Goal: Communication & Community: Answer question/provide support

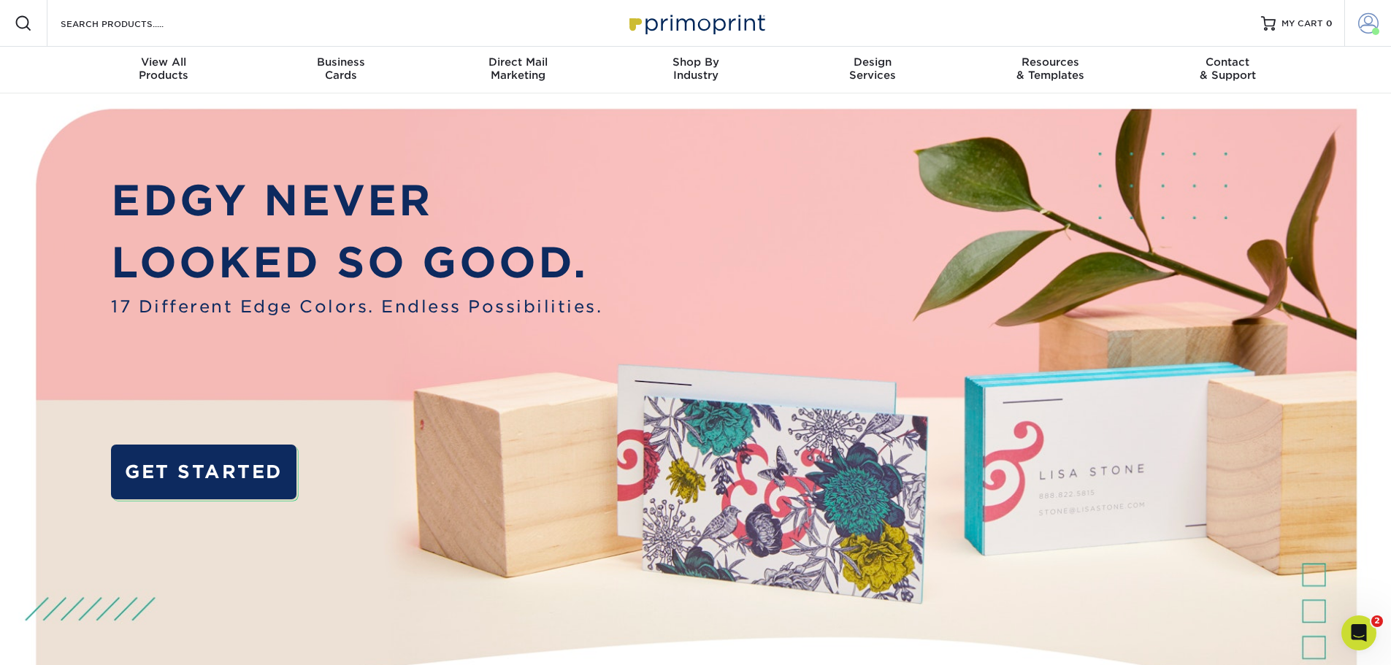
click at [1375, 22] on span at bounding box center [1368, 23] width 20 height 20
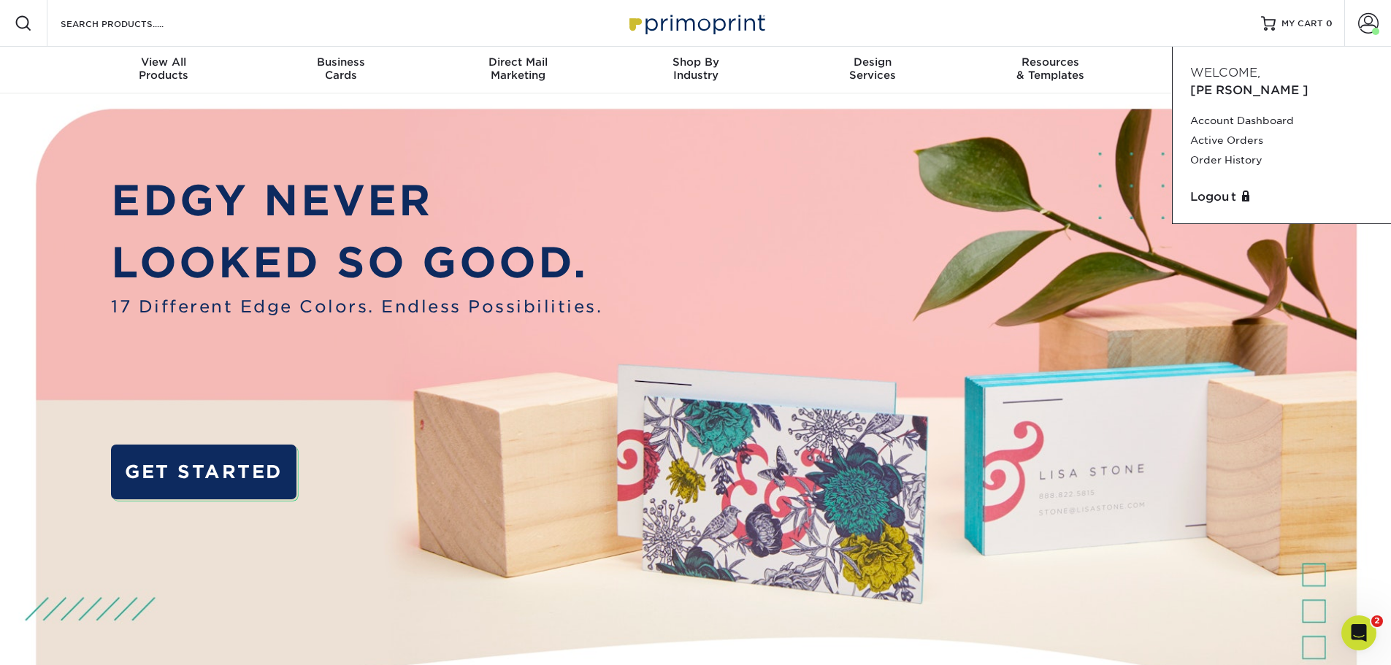
click at [500, 29] on div "Resources Menu Search Products Account Welcome, Jon Account Dashboard Active Or…" at bounding box center [695, 23] width 1391 height 47
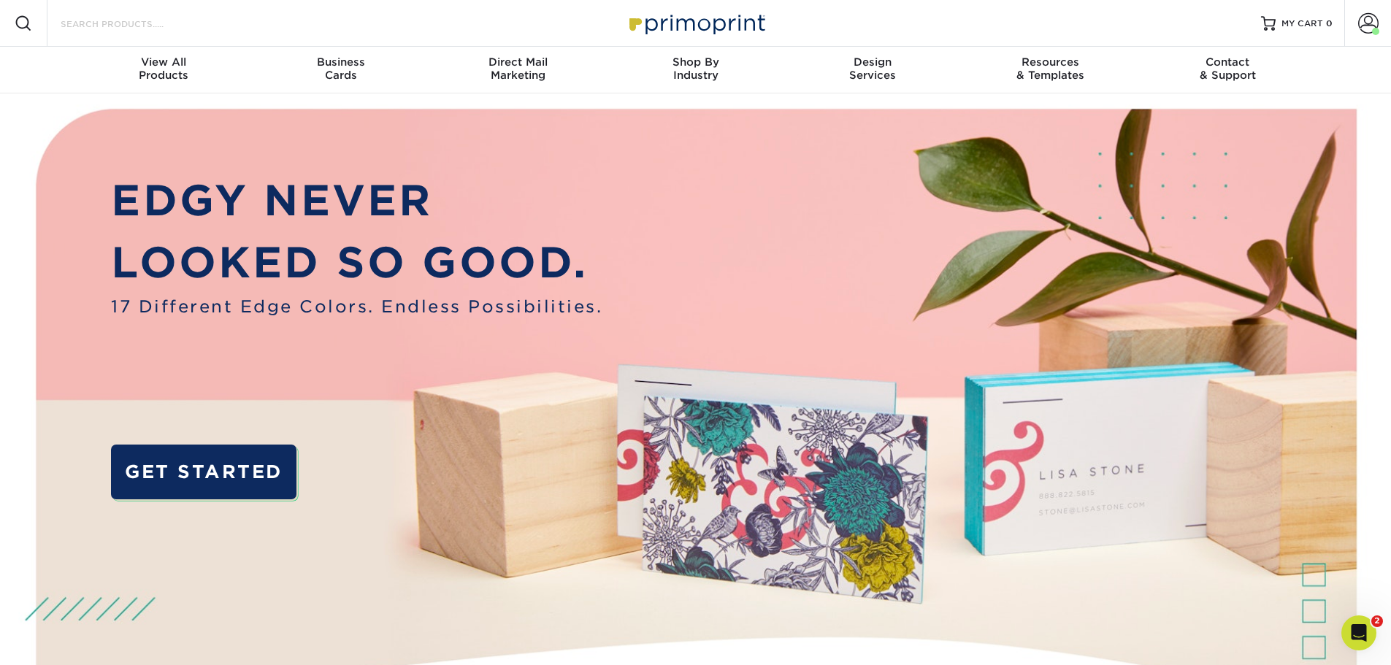
click at [82, 25] on input "Search Products" at bounding box center [130, 24] width 142 height 18
click at [1362, 18] on span at bounding box center [1368, 23] width 20 height 20
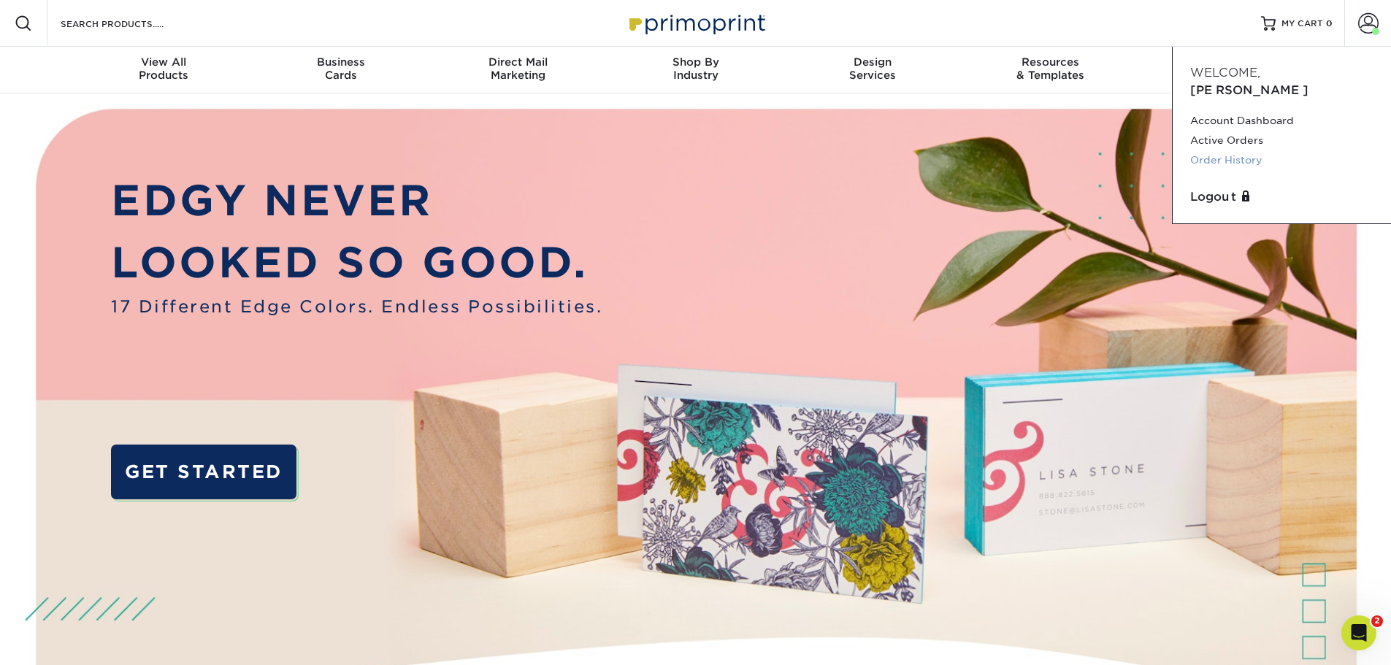
click at [1229, 150] on link "Order History" at bounding box center [1281, 160] width 183 height 20
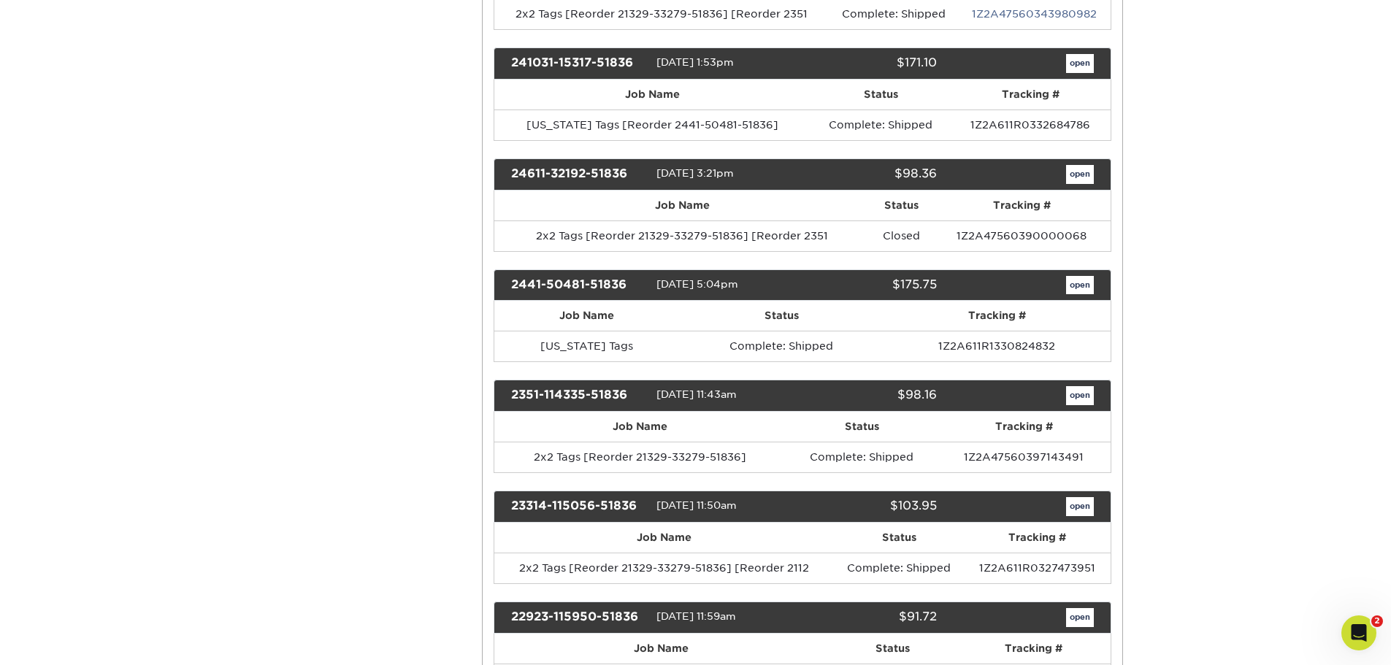
scroll to position [438, 0]
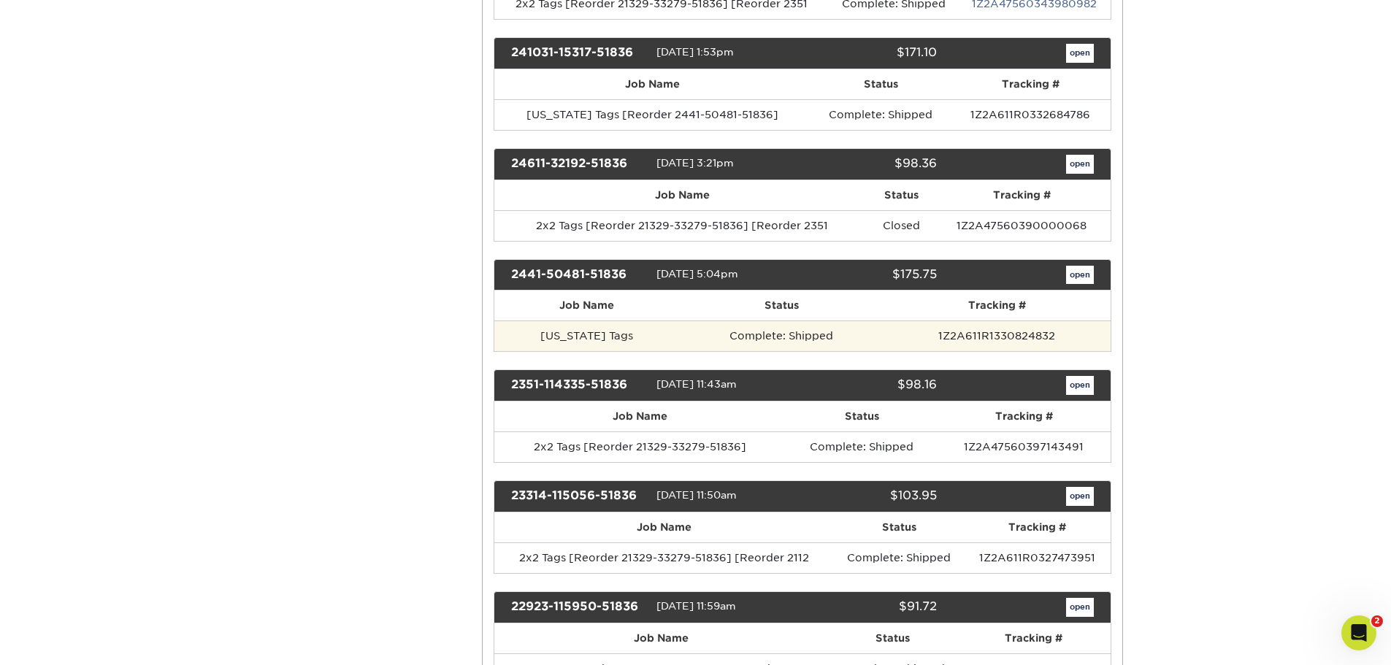
click at [634, 338] on td "[US_STATE] Tags" at bounding box center [586, 335] width 185 height 31
click at [635, 338] on td "[US_STATE] Tags" at bounding box center [586, 335] width 185 height 31
click at [636, 338] on td "[US_STATE] Tags" at bounding box center [586, 335] width 185 height 31
click at [637, 338] on td "[US_STATE] Tags" at bounding box center [586, 335] width 185 height 31
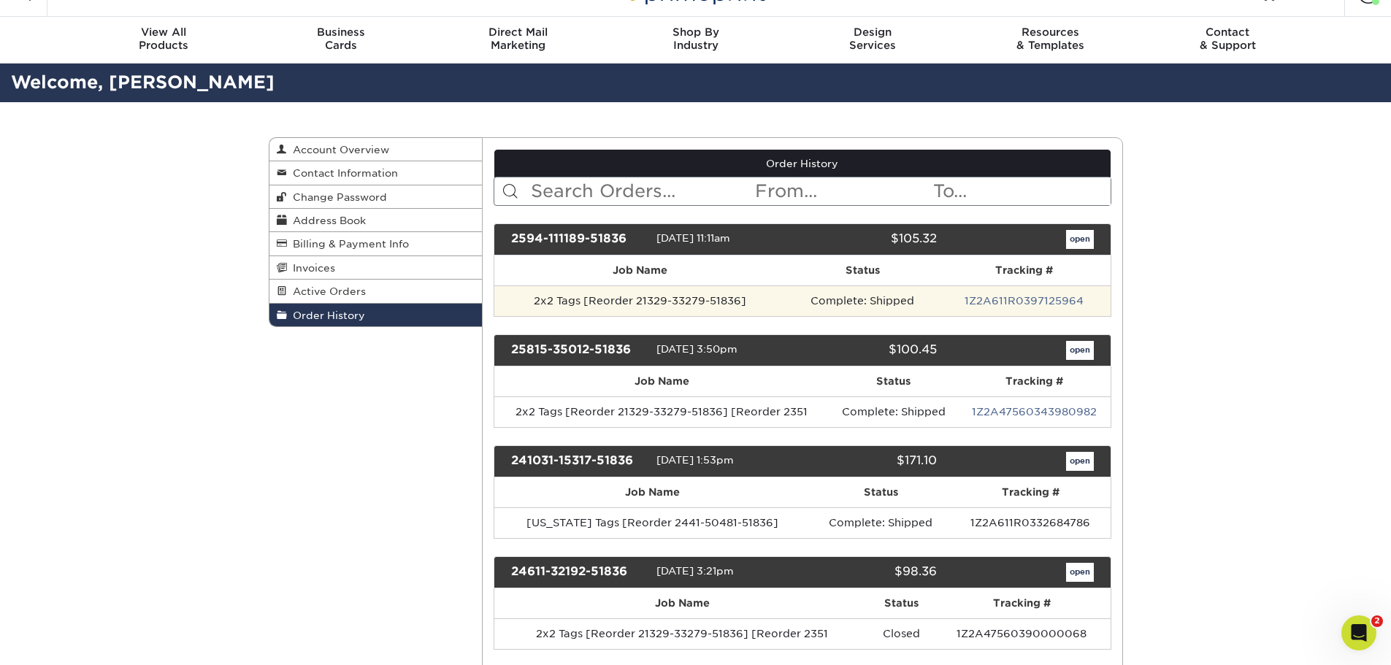
scroll to position [0, 0]
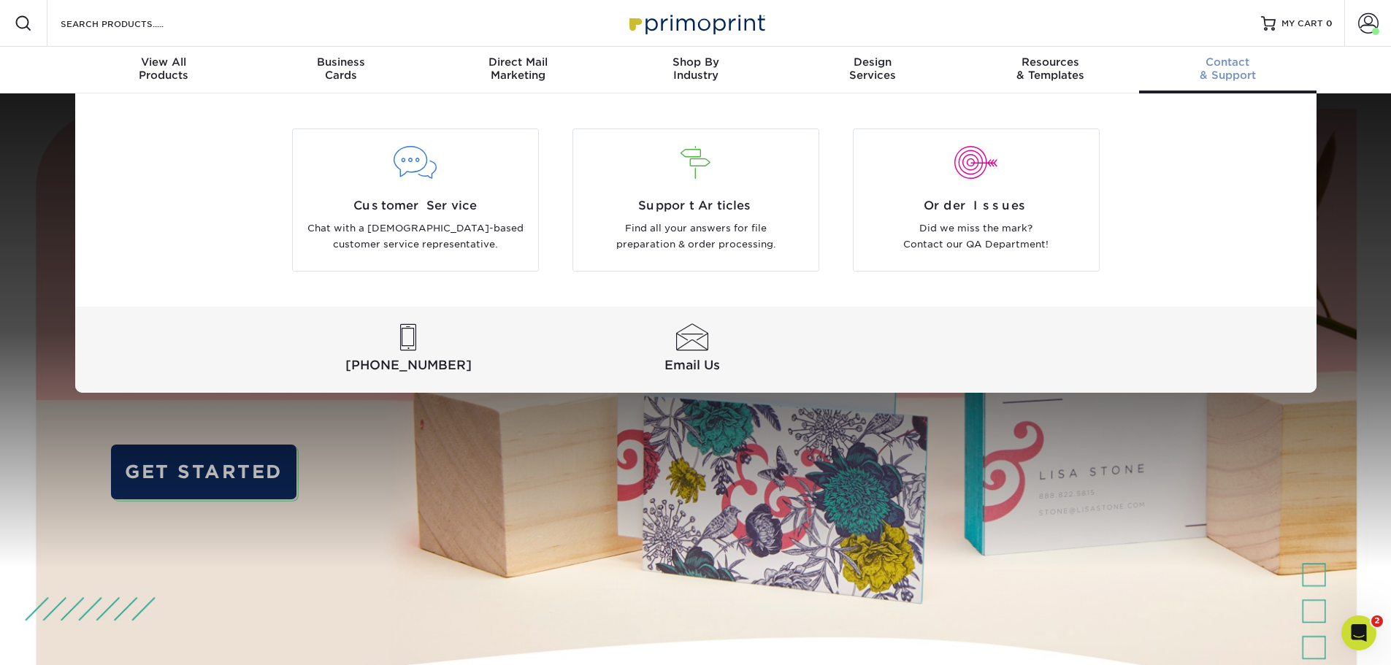
click at [1229, 70] on div "Contact & Support" at bounding box center [1227, 68] width 177 height 26
click at [1220, 55] on link "Contact & Support" at bounding box center [1227, 70] width 177 height 47
click at [1207, 66] on span "Contact" at bounding box center [1227, 61] width 177 height 13
click at [404, 187] on div at bounding box center [415, 172] width 245 height 50
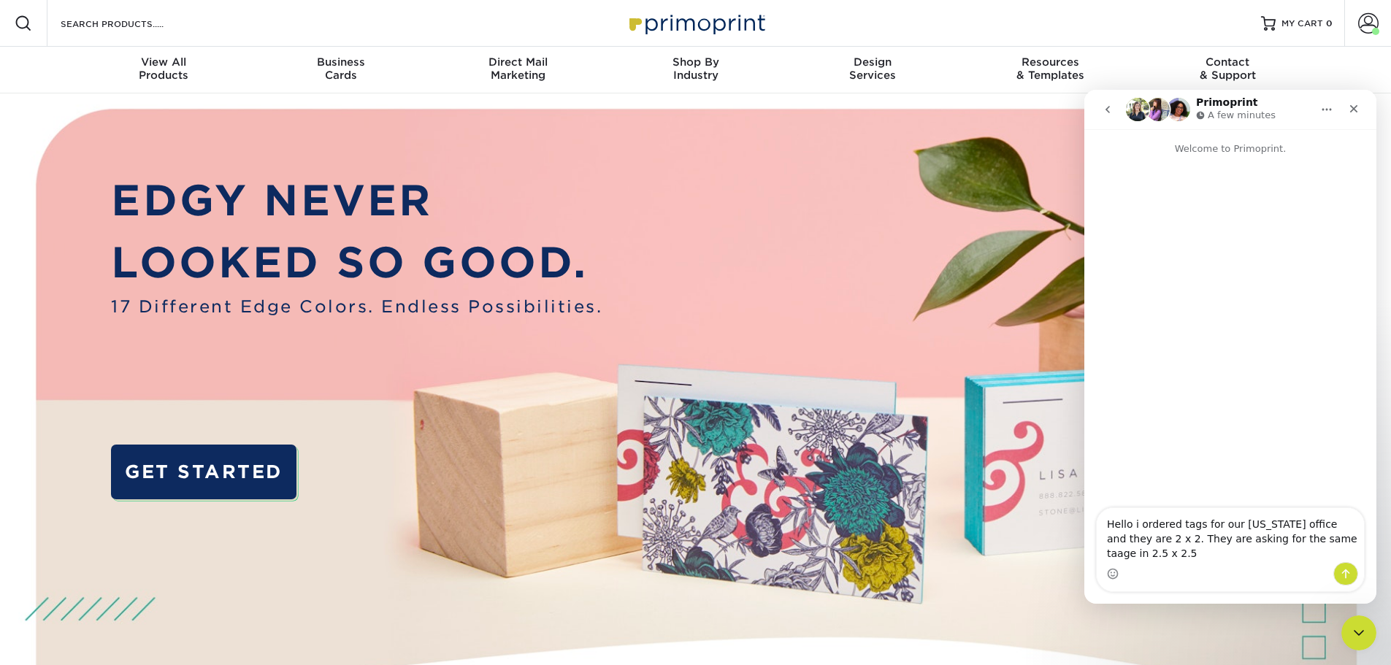
click at [1289, 553] on textarea "Hello i ordered tags for our Florida office and they are 2 x 2. They are asking…" at bounding box center [1230, 535] width 267 height 54
type textarea "Hello i ordered tags for our Florida office and they are 2 x 2. They are asking…"
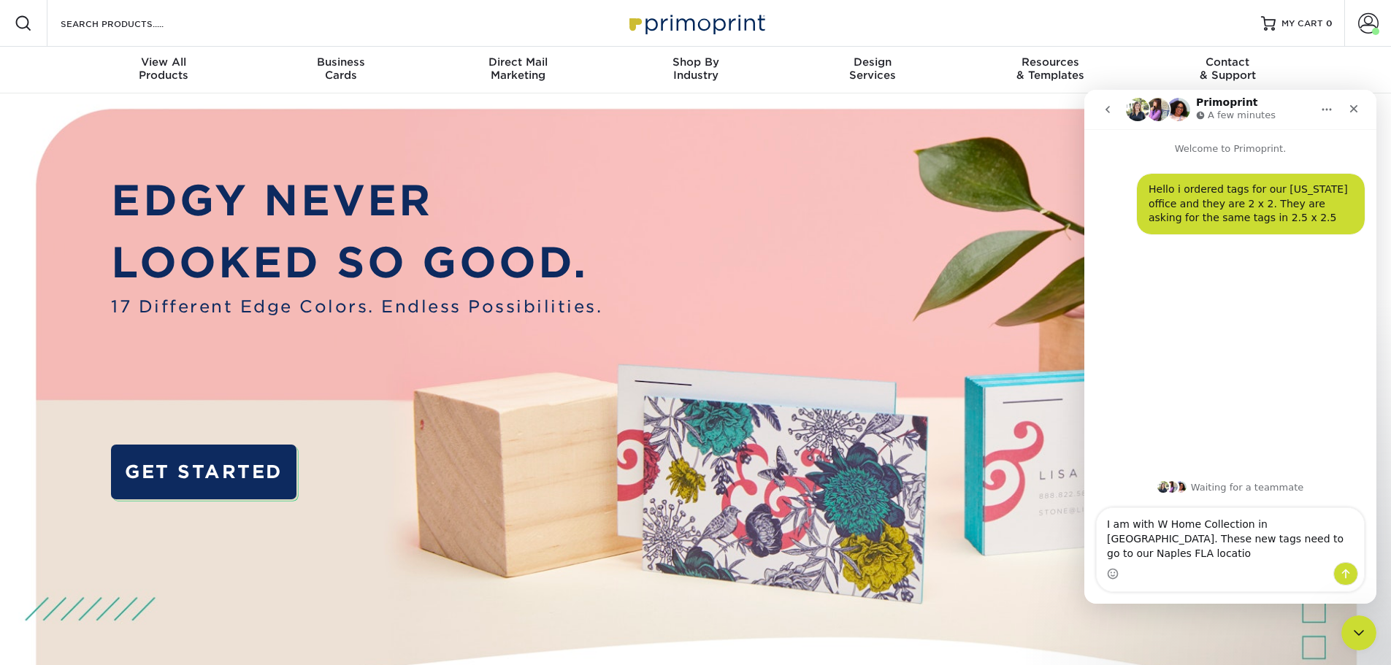
type textarea "I am with W Home Collection in Chagrin Falls. These new tags need to go to our …"
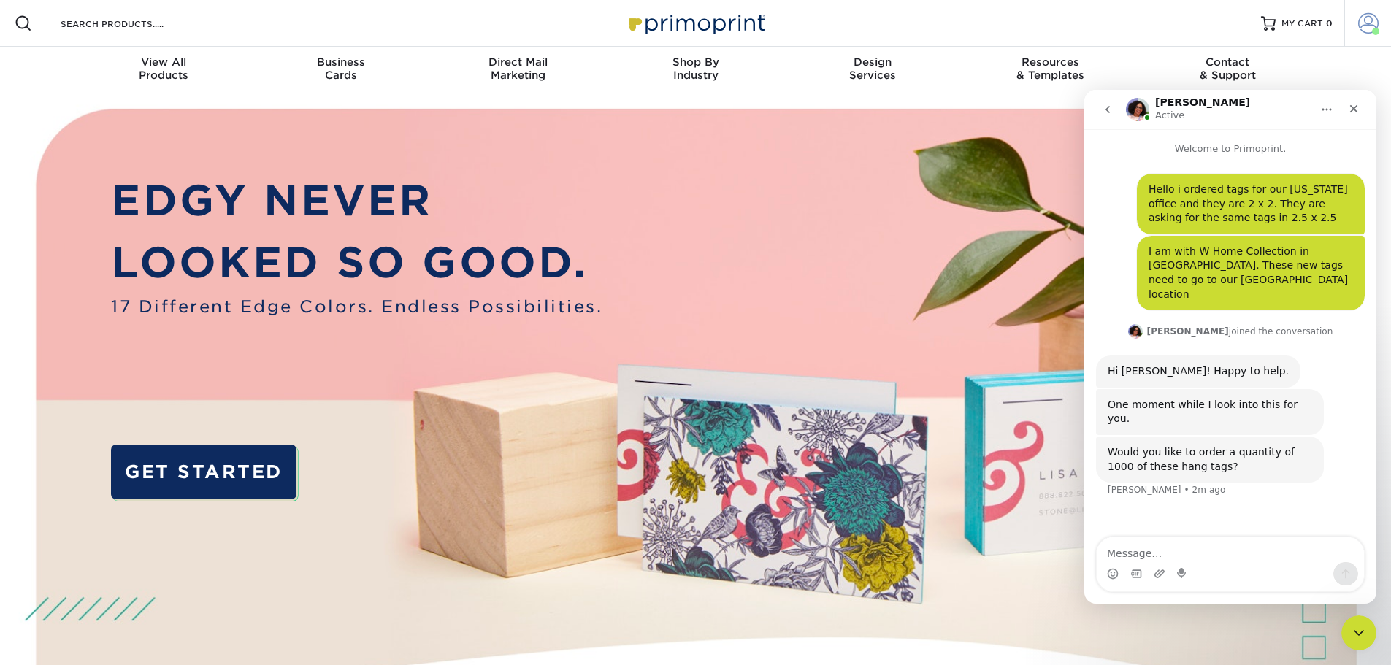
click at [1367, 26] on span at bounding box center [1368, 23] width 20 height 20
click at [1366, 26] on span at bounding box center [1368, 23] width 20 height 20
click at [1121, 549] on textarea "Message…" at bounding box center [1230, 549] width 267 height 25
click at [1362, 20] on span at bounding box center [1368, 23] width 20 height 20
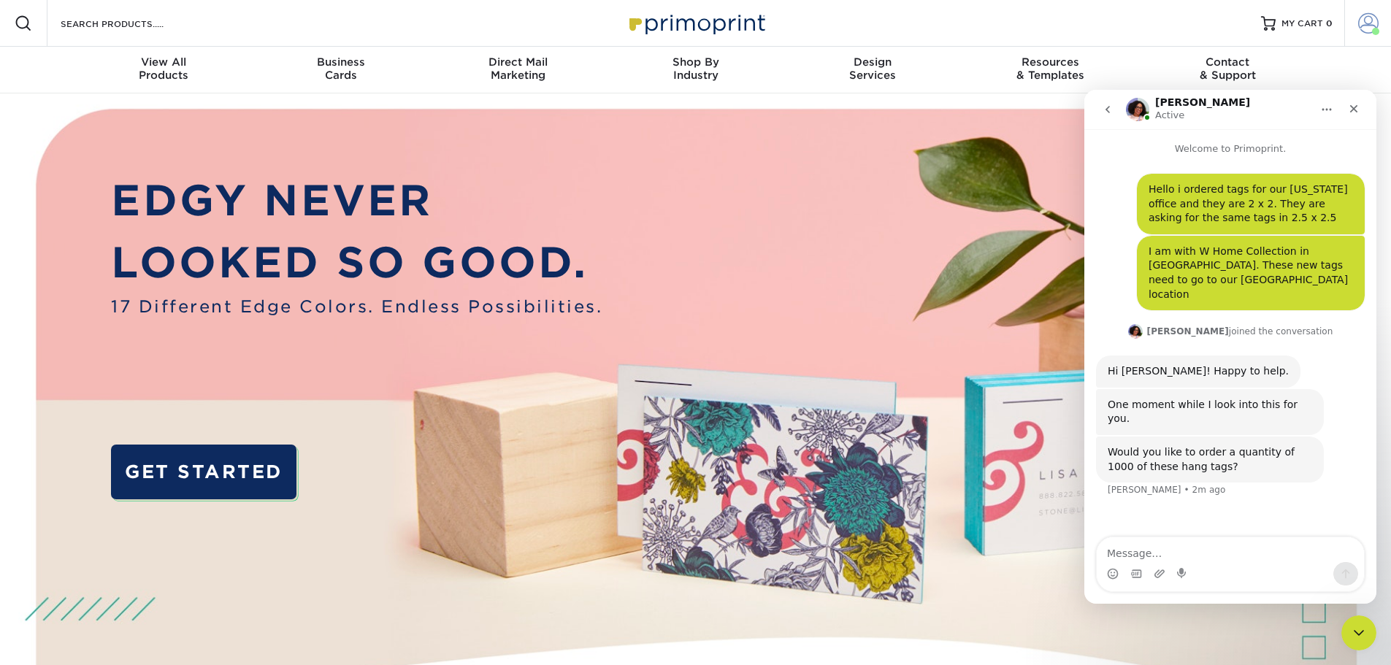
click at [1363, 20] on span at bounding box center [1368, 23] width 20 height 20
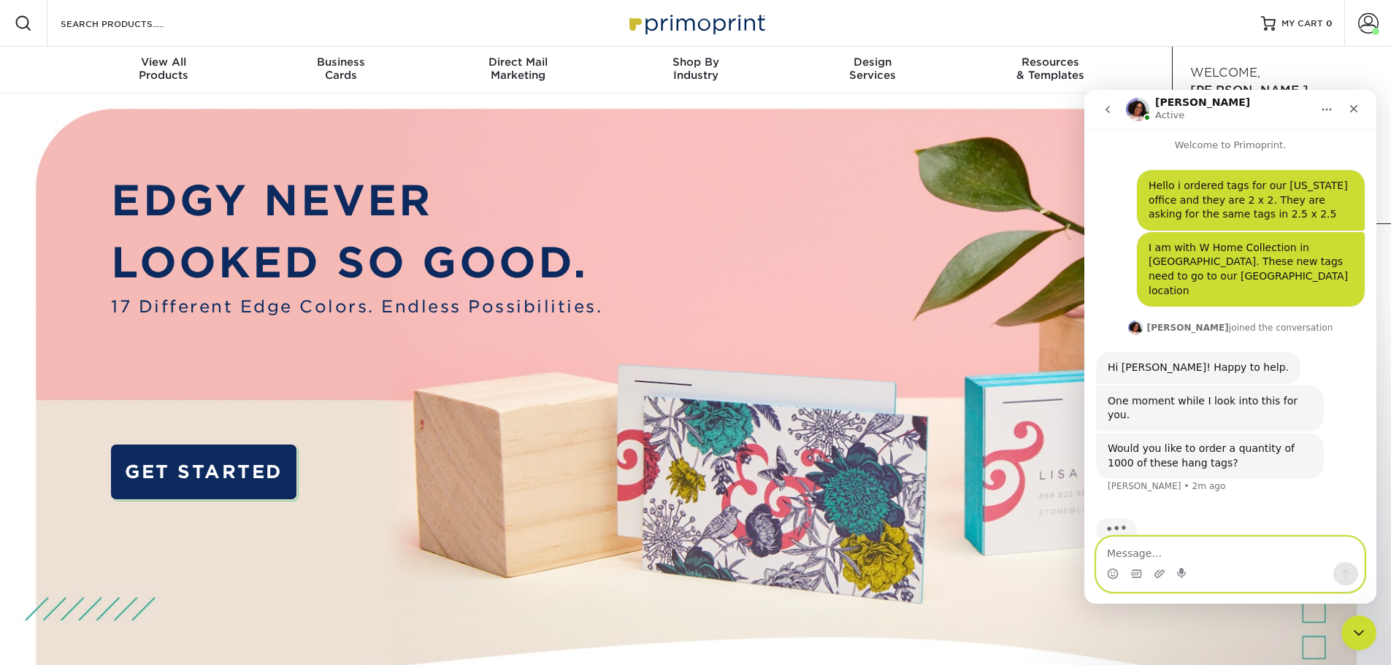
click at [1114, 550] on textarea "Message…" at bounding box center [1230, 549] width 267 height 25
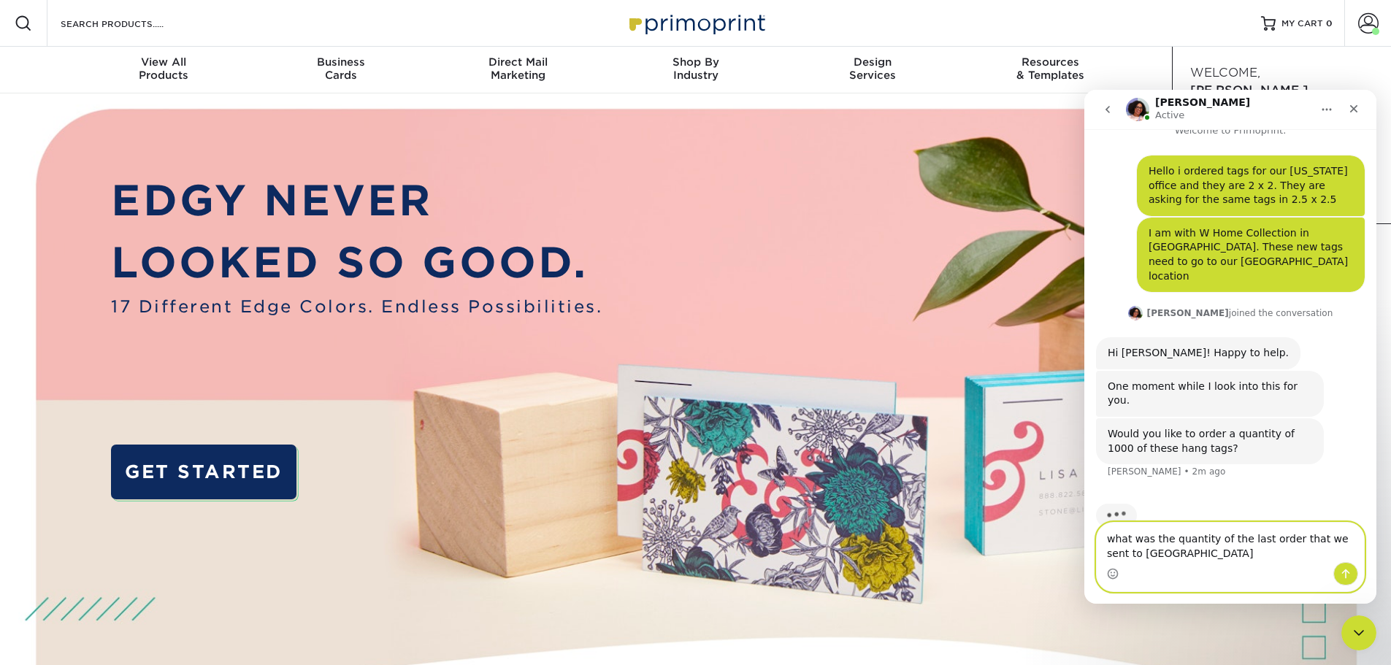
type textarea "what was the quantity of the last order that we sent to [GEOGRAPHIC_DATA]?"
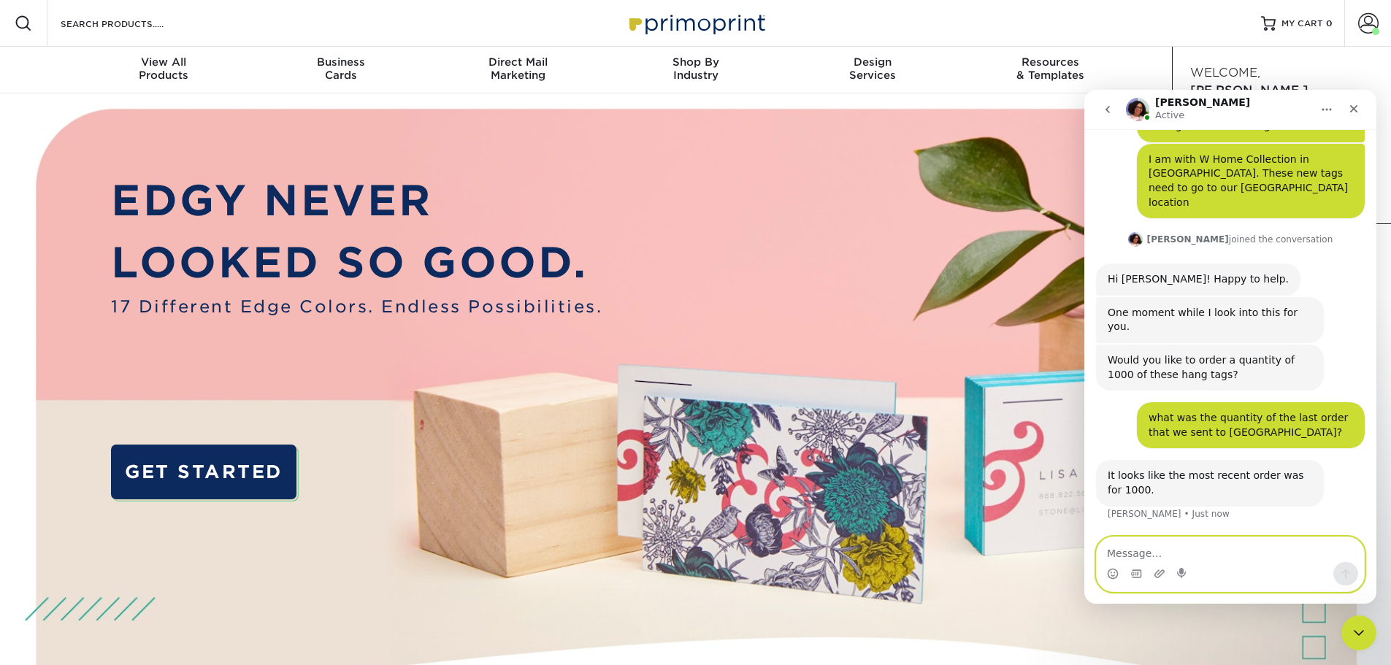
scroll to position [63, 0]
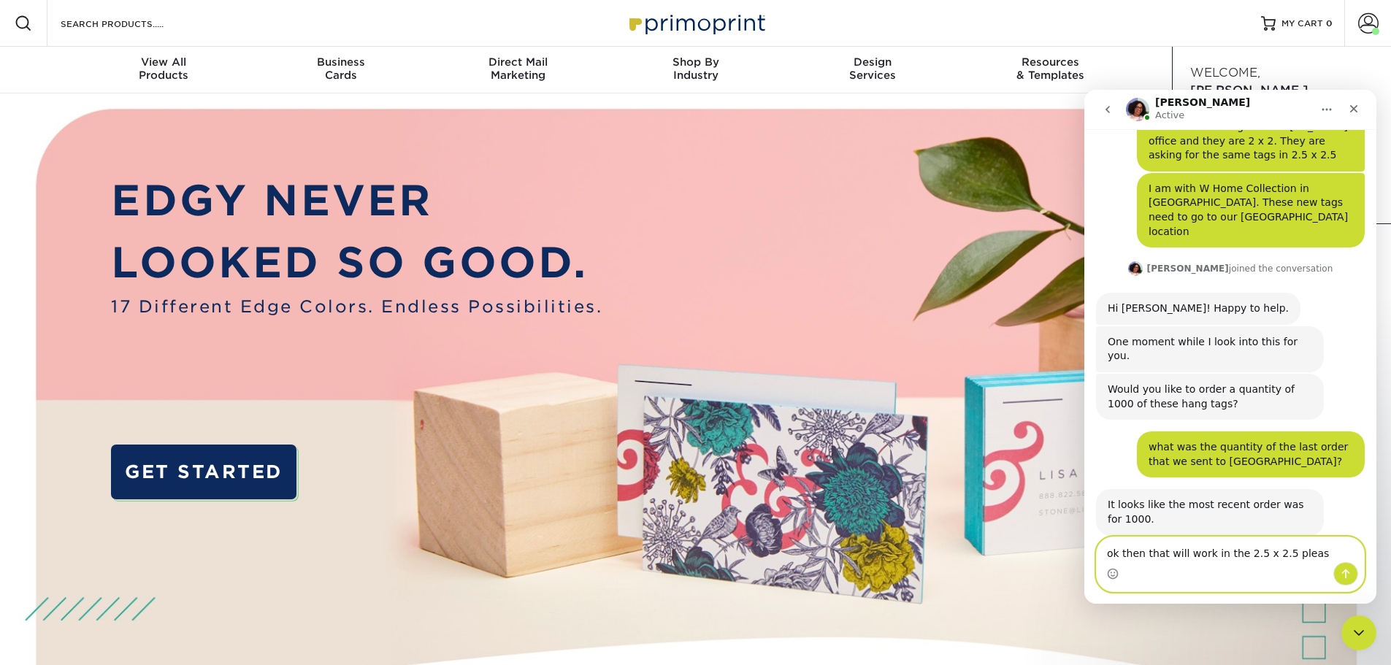
type textarea "ok then that will work in the 2.5 x 2.5 please"
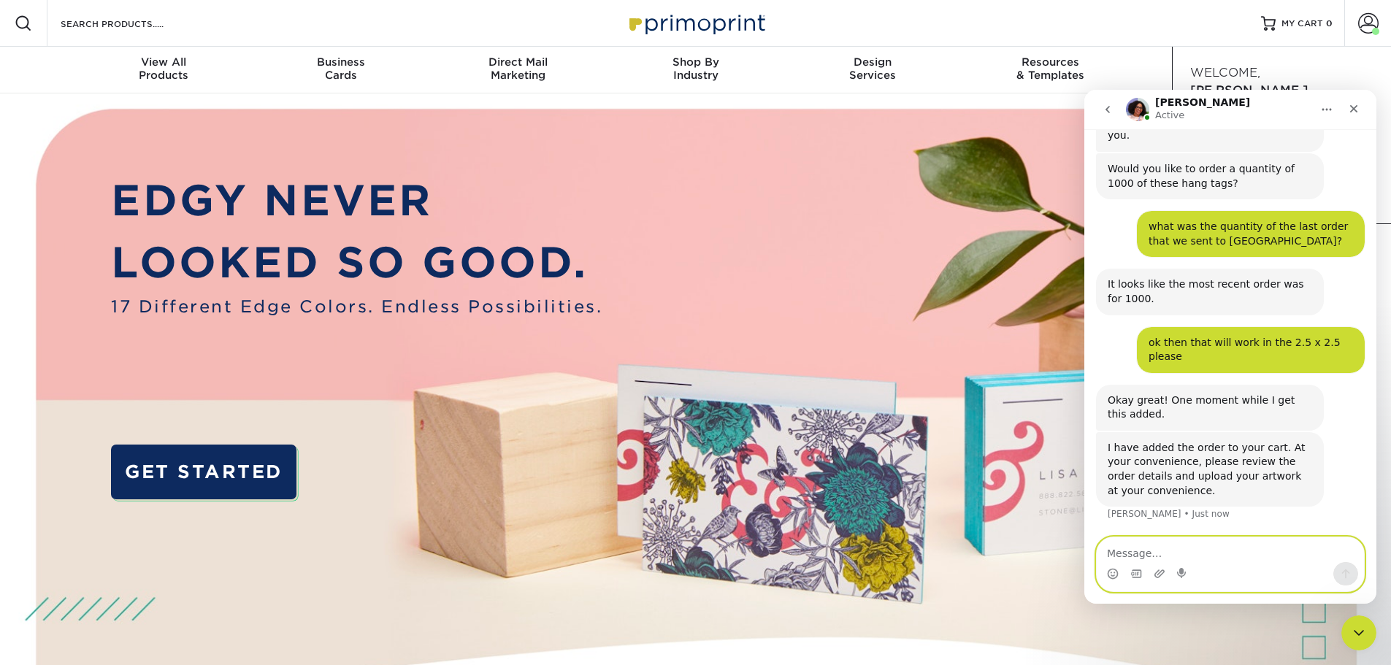
scroll to position [240, 0]
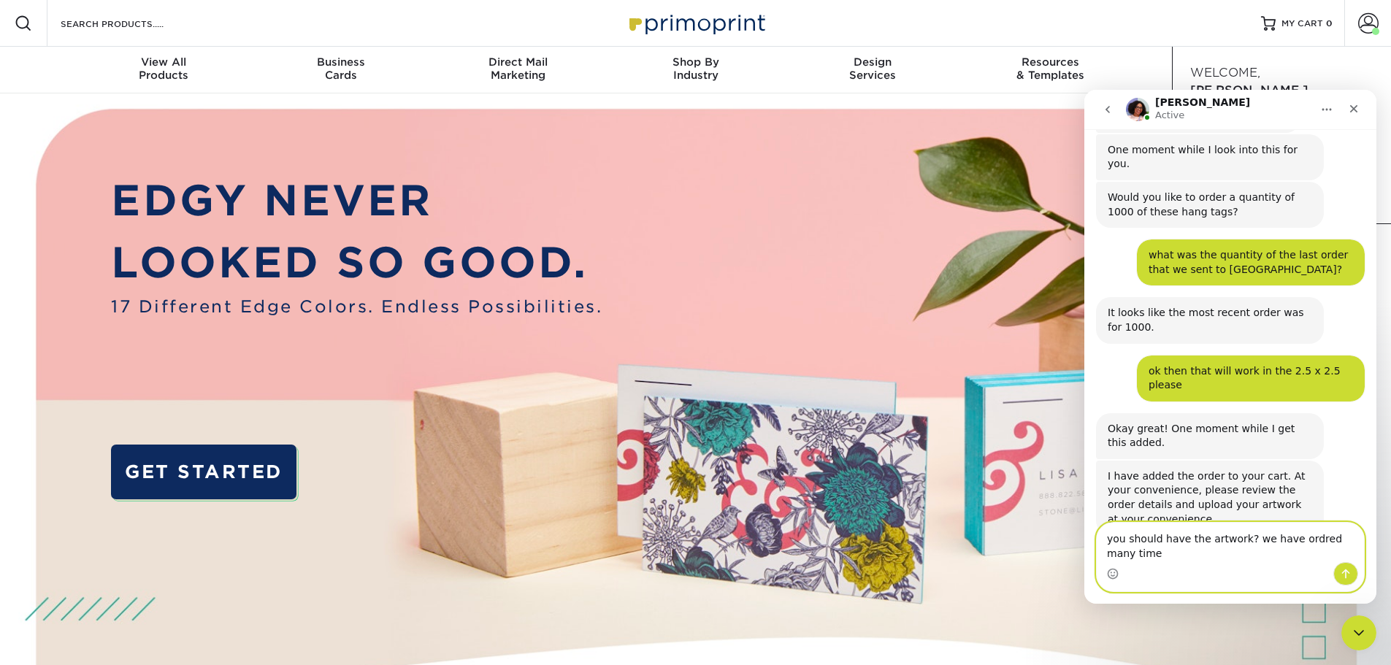
type textarea "you should have the artwork? we have ordred many times"
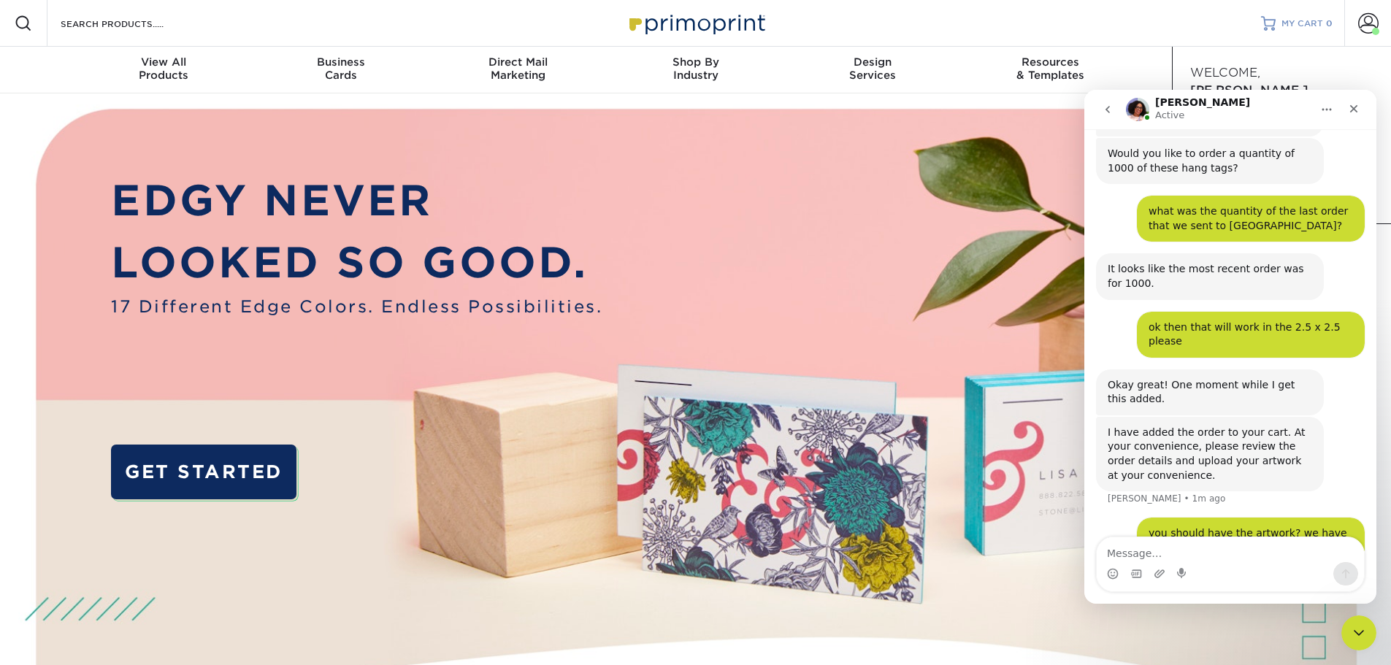
click at [1299, 24] on span "MY CART" at bounding box center [1302, 24] width 42 height 12
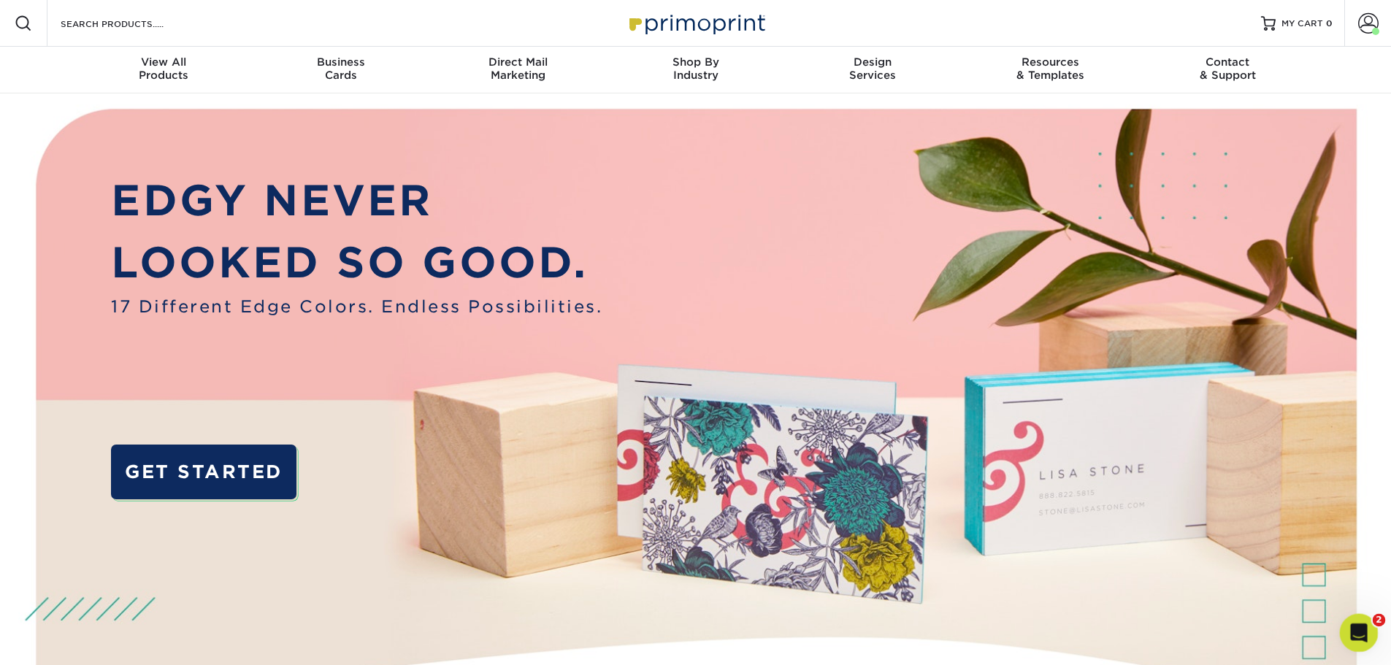
click at [1359, 633] on icon "Open Intercom Messenger" at bounding box center [1357, 631] width 24 height 24
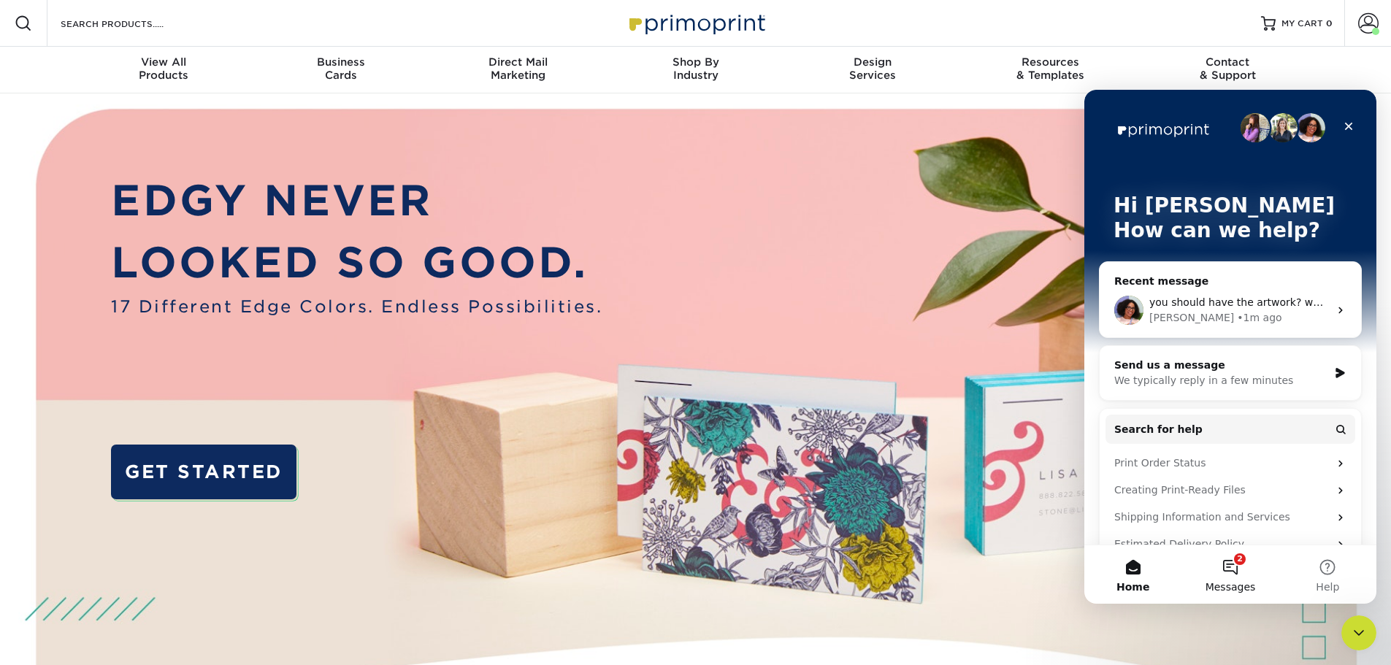
click at [1226, 563] on button "2 Messages" at bounding box center [1229, 574] width 97 height 58
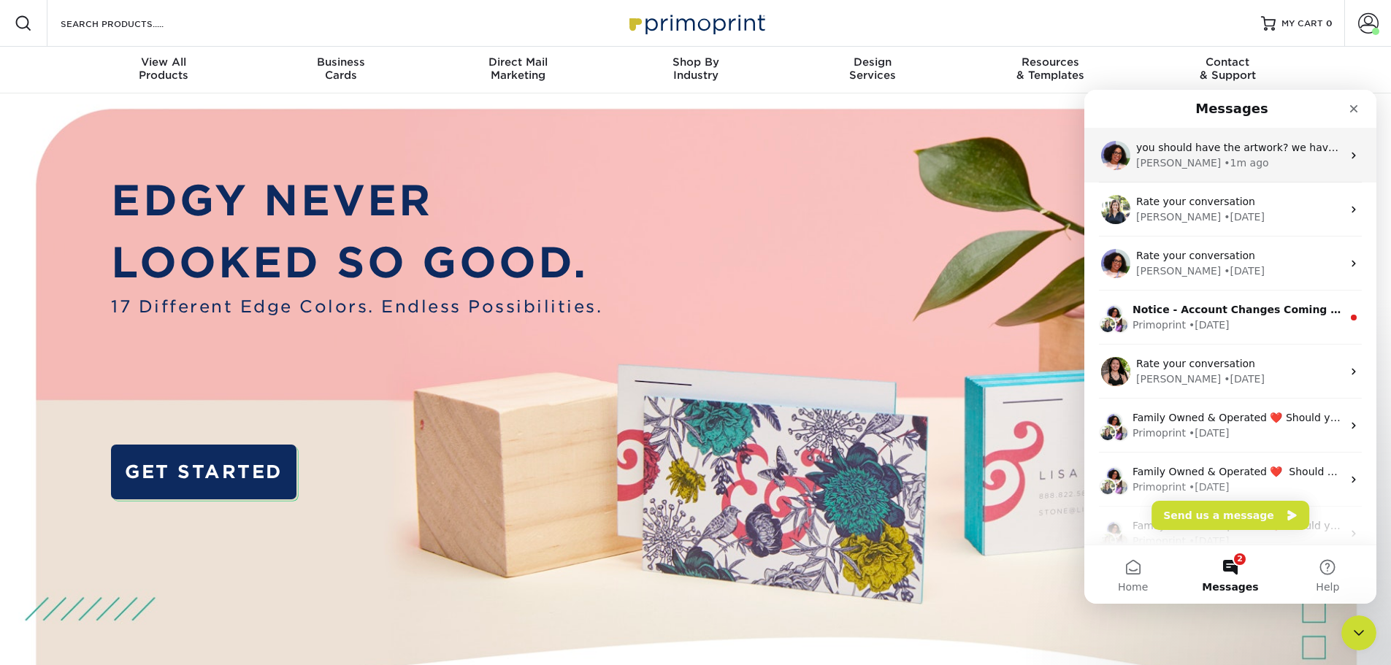
click at [1272, 167] on div "[PERSON_NAME] • 1m ago" at bounding box center [1239, 163] width 206 height 15
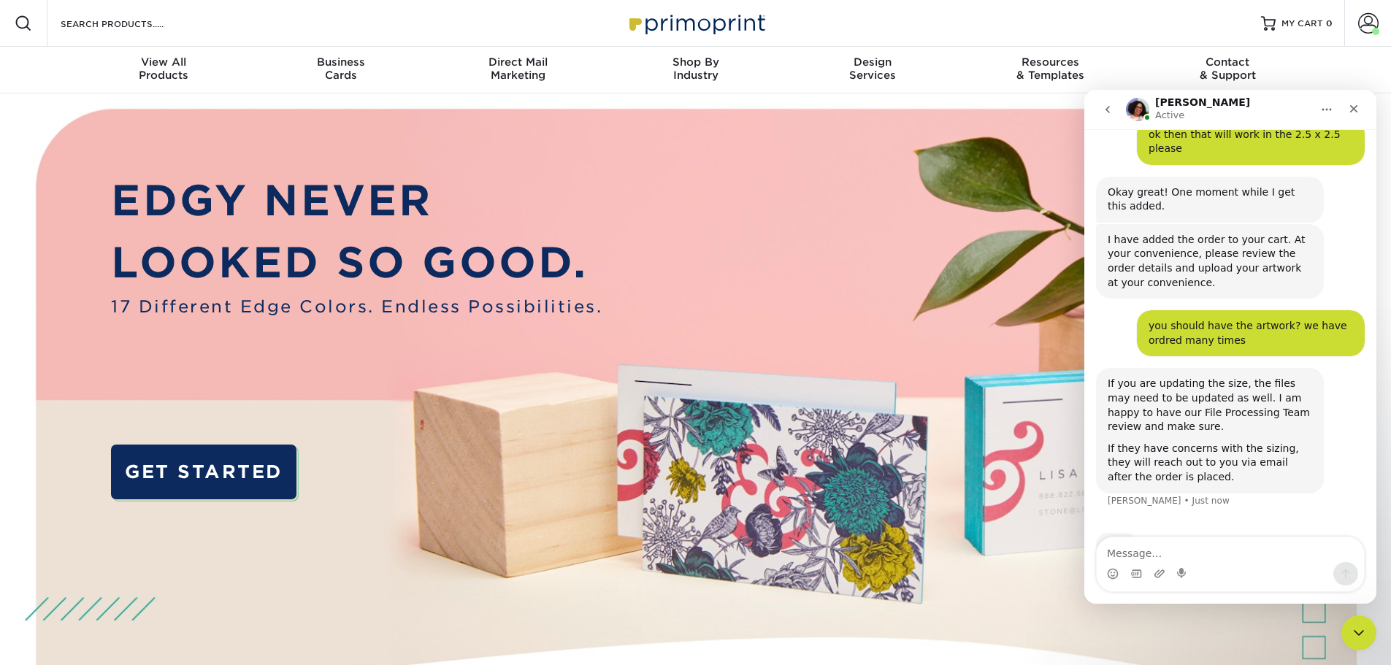
scroll to position [435, 0]
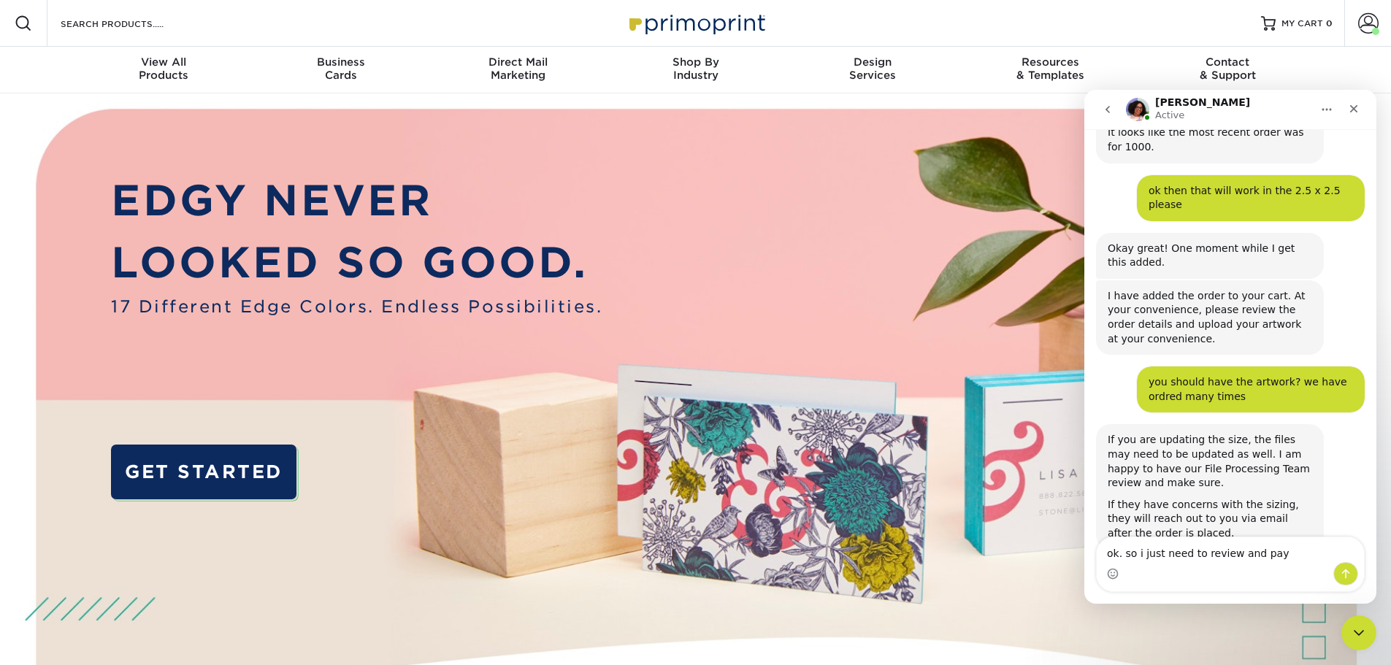
type textarea "ok. so i just need to review and pay?"
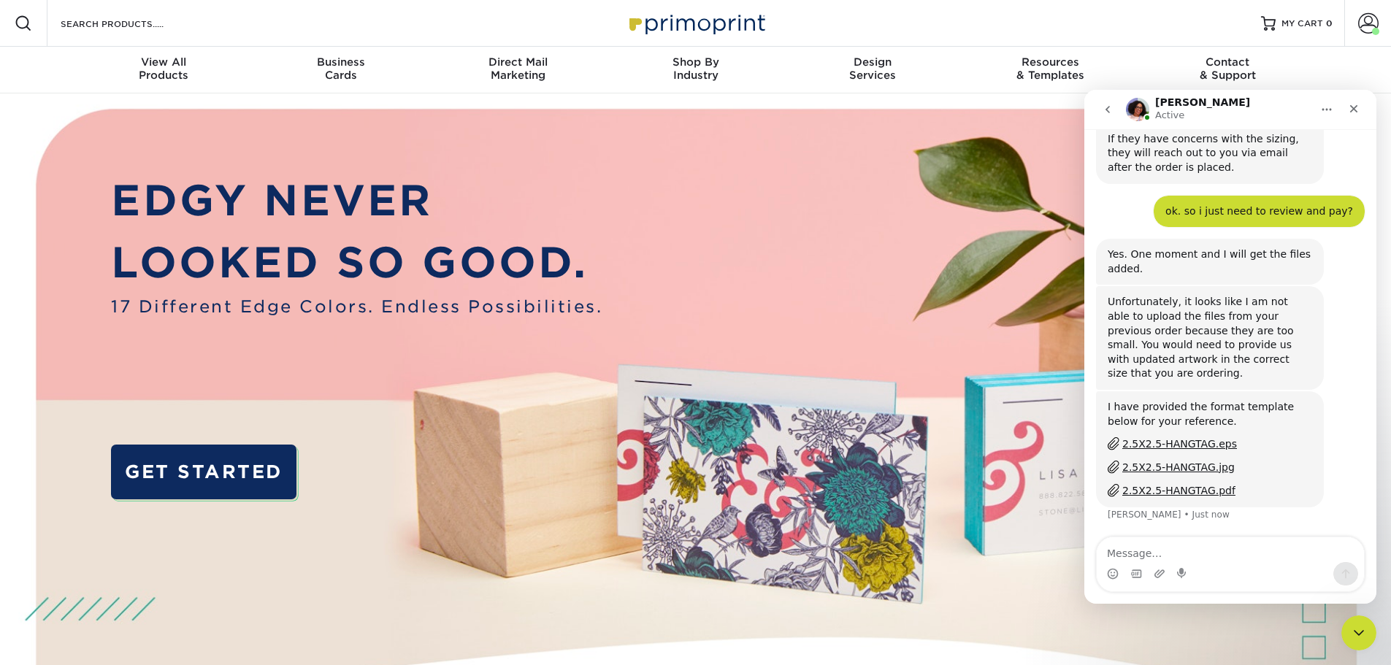
scroll to position [745, 0]
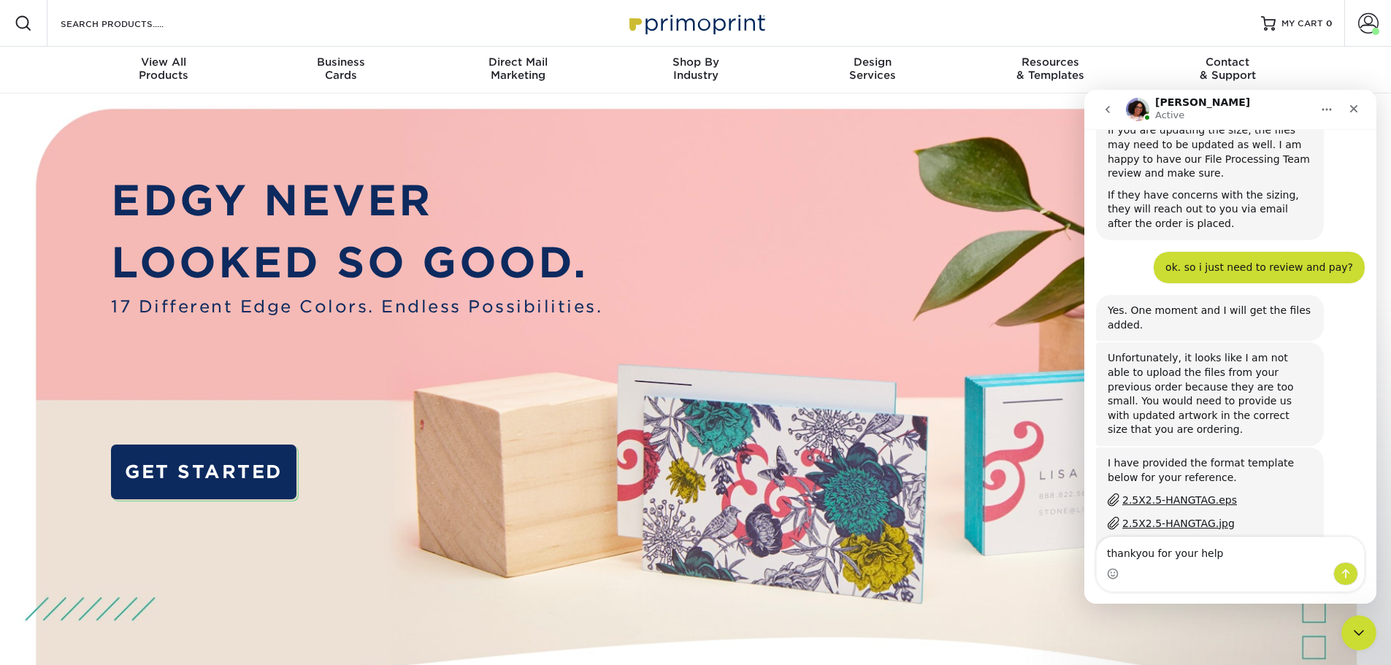
type textarea "thankyou for your help!"
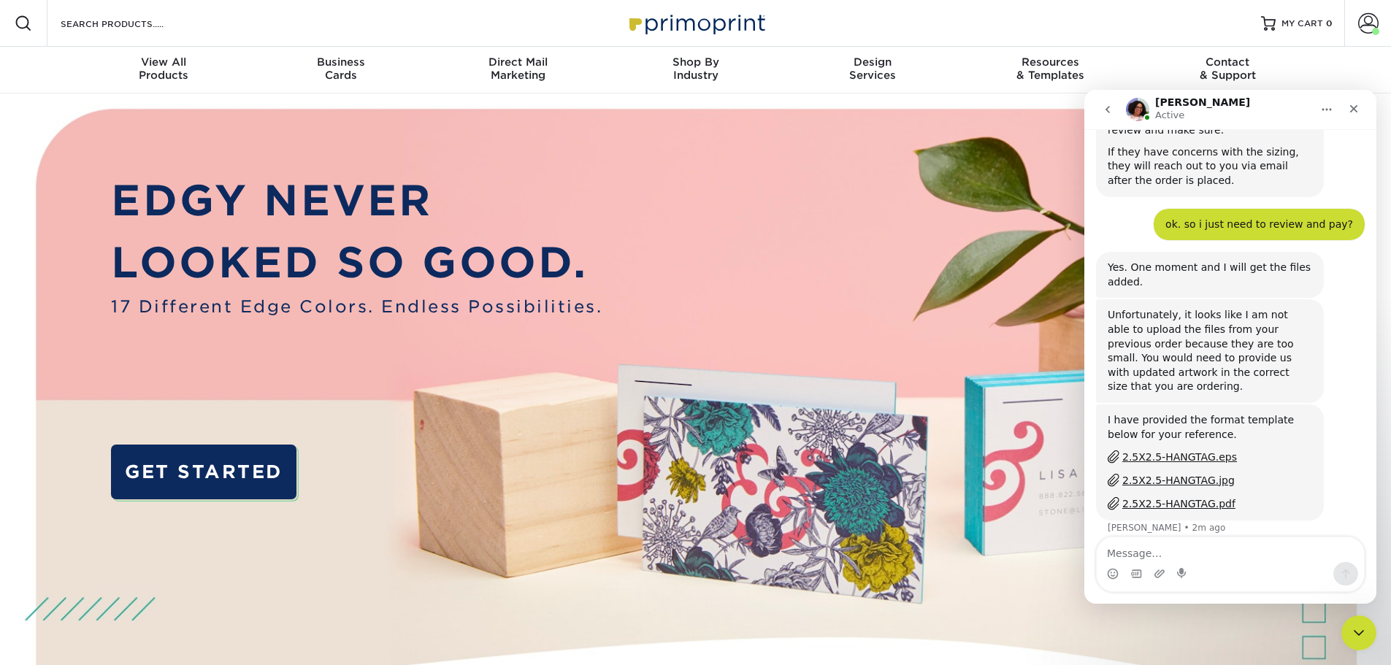
click at [1178, 450] on div "2.5X2.5-HANGTAG.eps" at bounding box center [1179, 457] width 115 height 15
click at [1180, 450] on div "2.5X2.5-HANGTAG.eps" at bounding box center [1179, 457] width 115 height 15
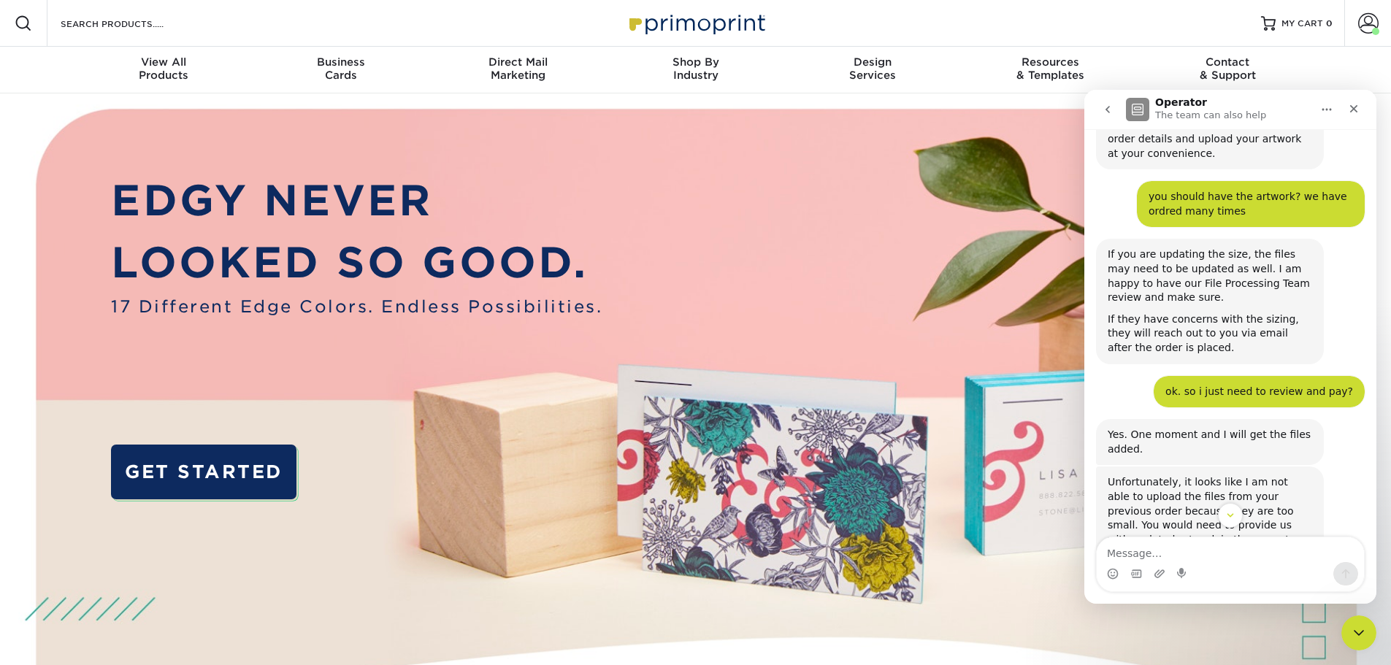
scroll to position [645, 0]
